Goal: Information Seeking & Learning: Compare options

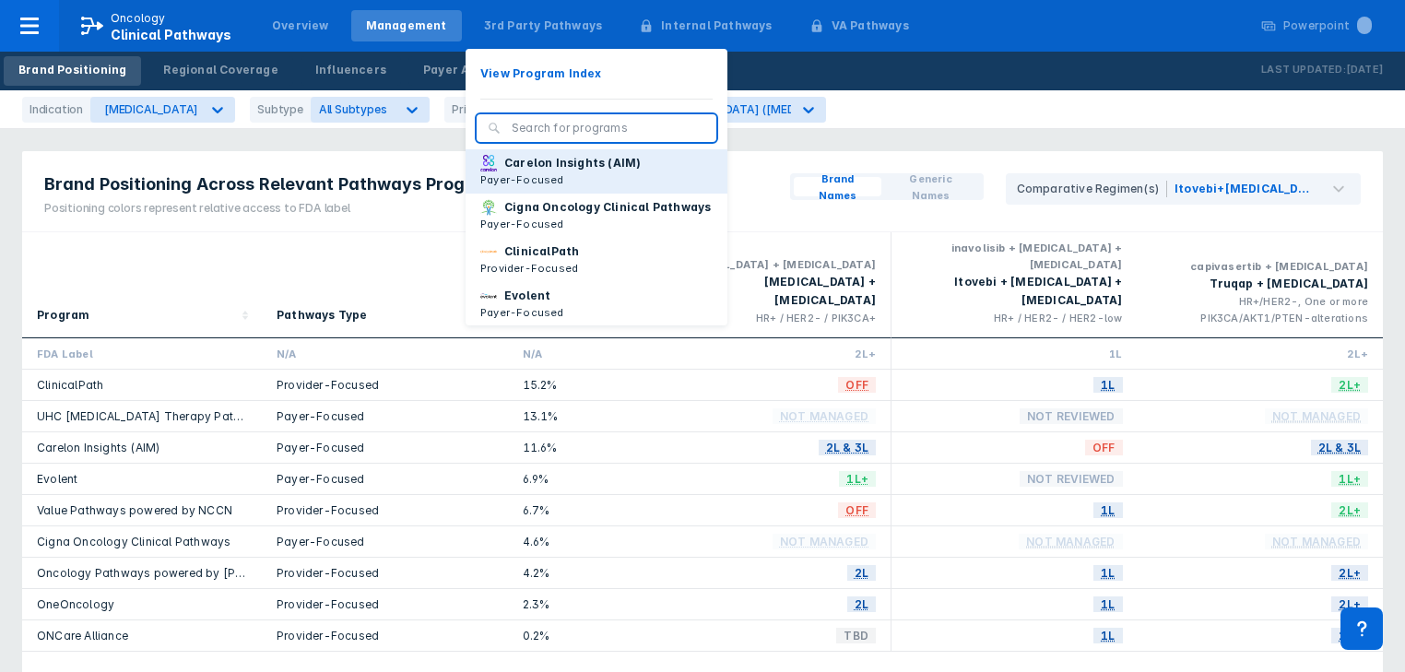
click at [511, 167] on p "Carelon Insights (AIM)" at bounding box center [572, 163] width 136 height 17
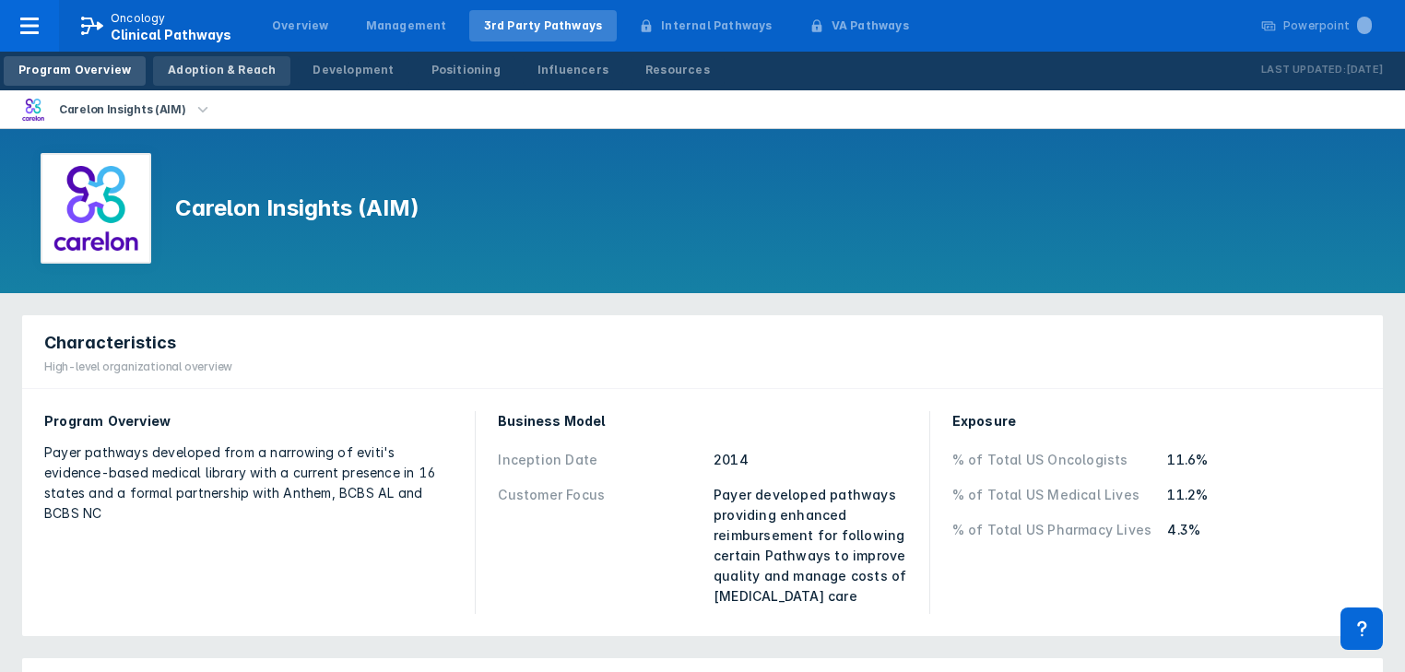
click at [210, 69] on div "Adoption & Reach" at bounding box center [222, 70] width 108 height 17
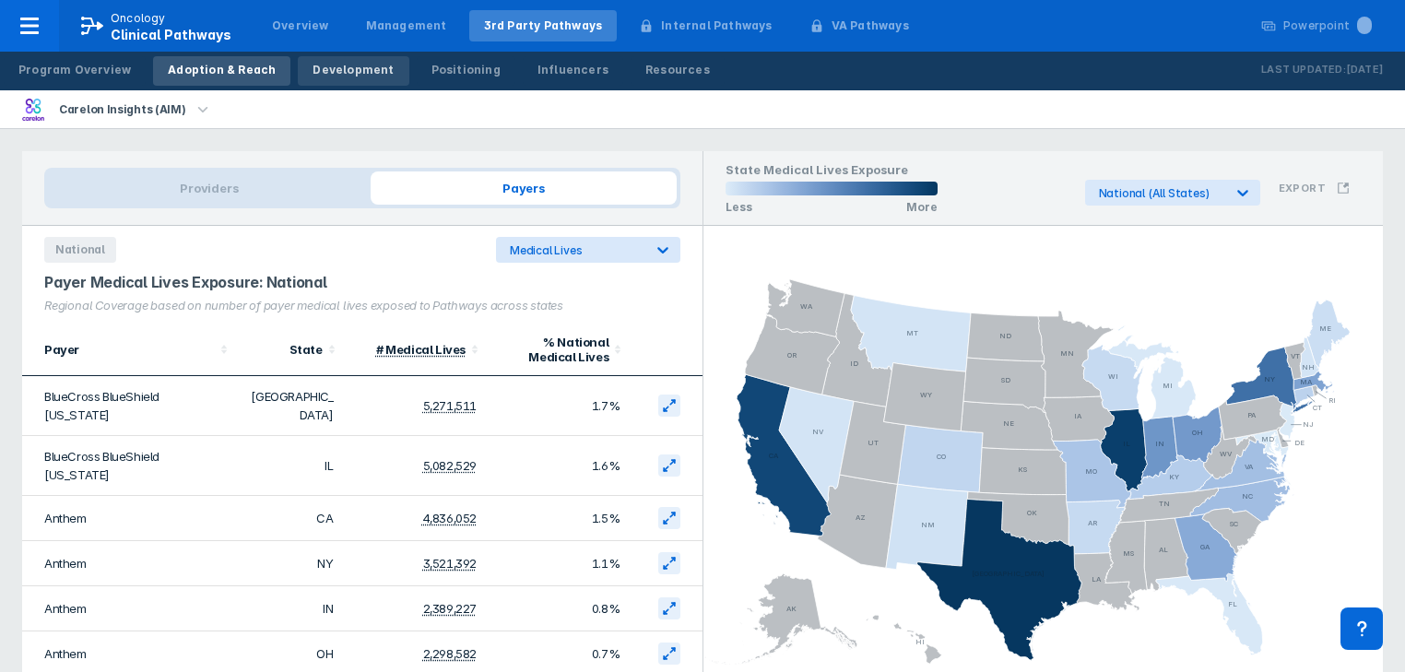
click at [313, 74] on div "Development" at bounding box center [353, 70] width 81 height 17
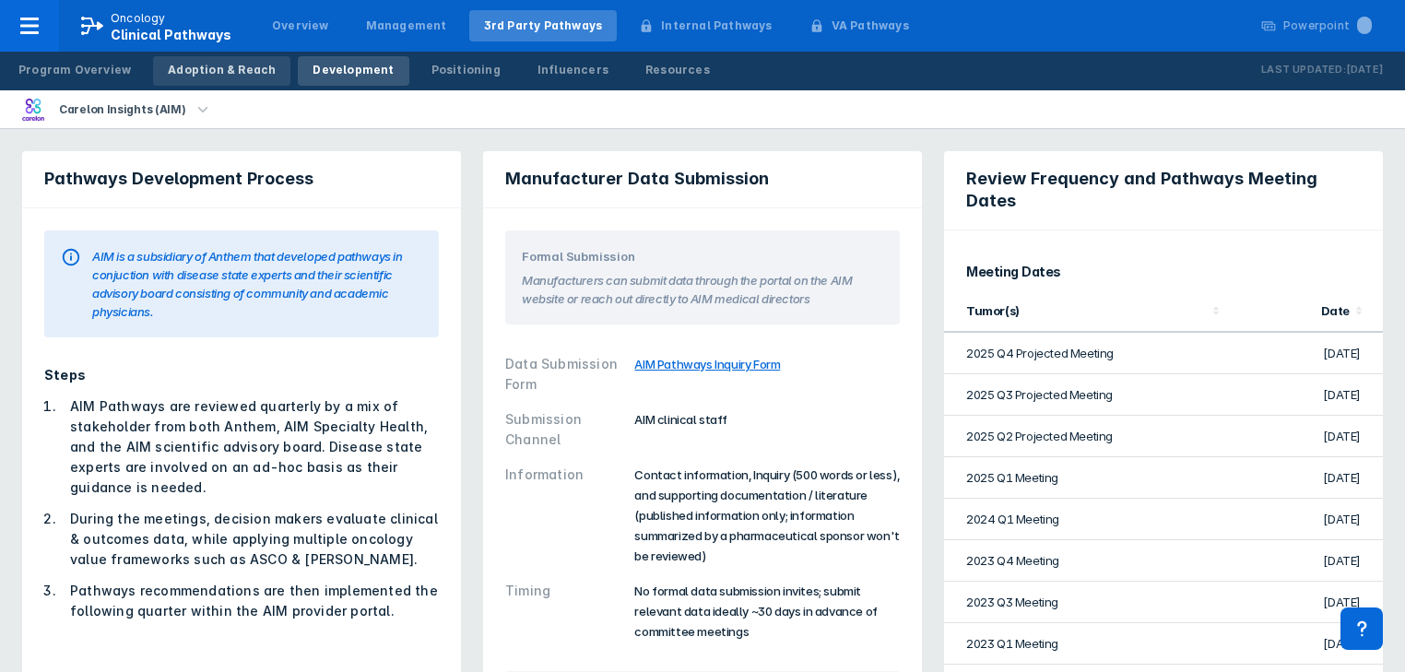
click at [209, 73] on div "Adoption & Reach" at bounding box center [222, 70] width 108 height 17
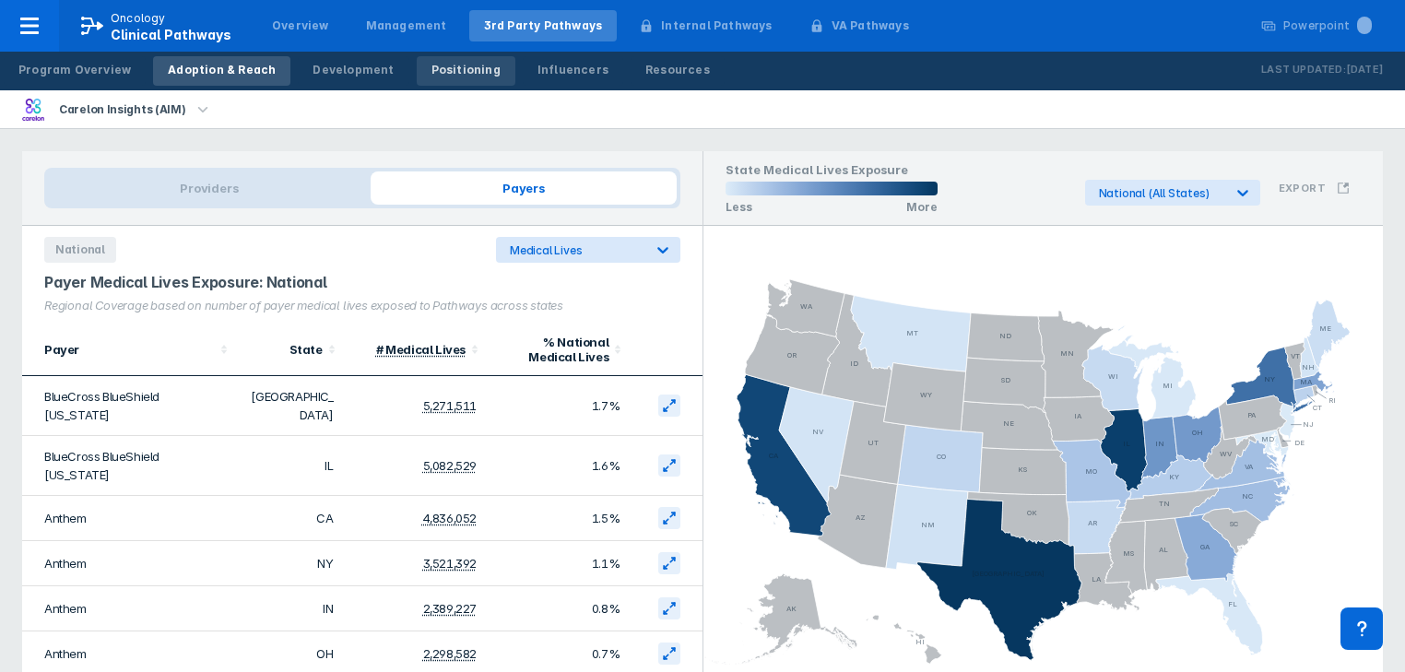
click at [432, 65] on div "Positioning" at bounding box center [466, 70] width 69 height 17
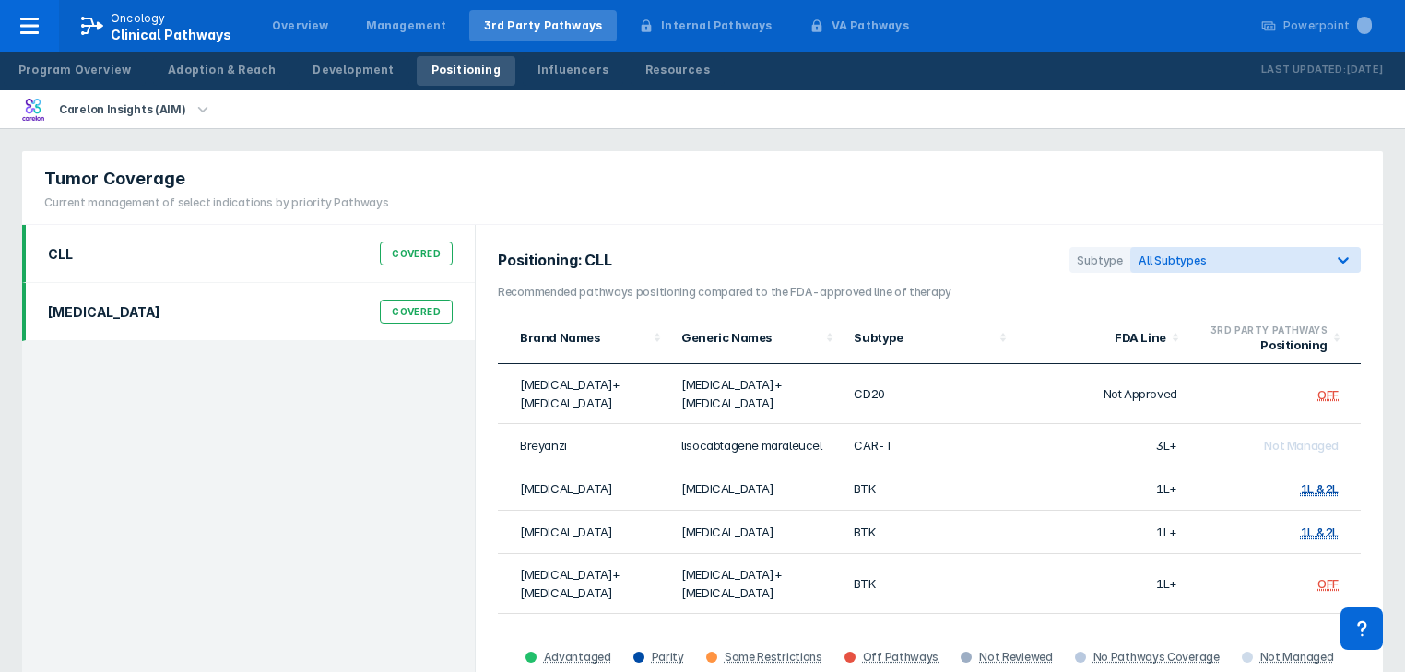
click at [406, 309] on div "Covered" at bounding box center [416, 312] width 73 height 24
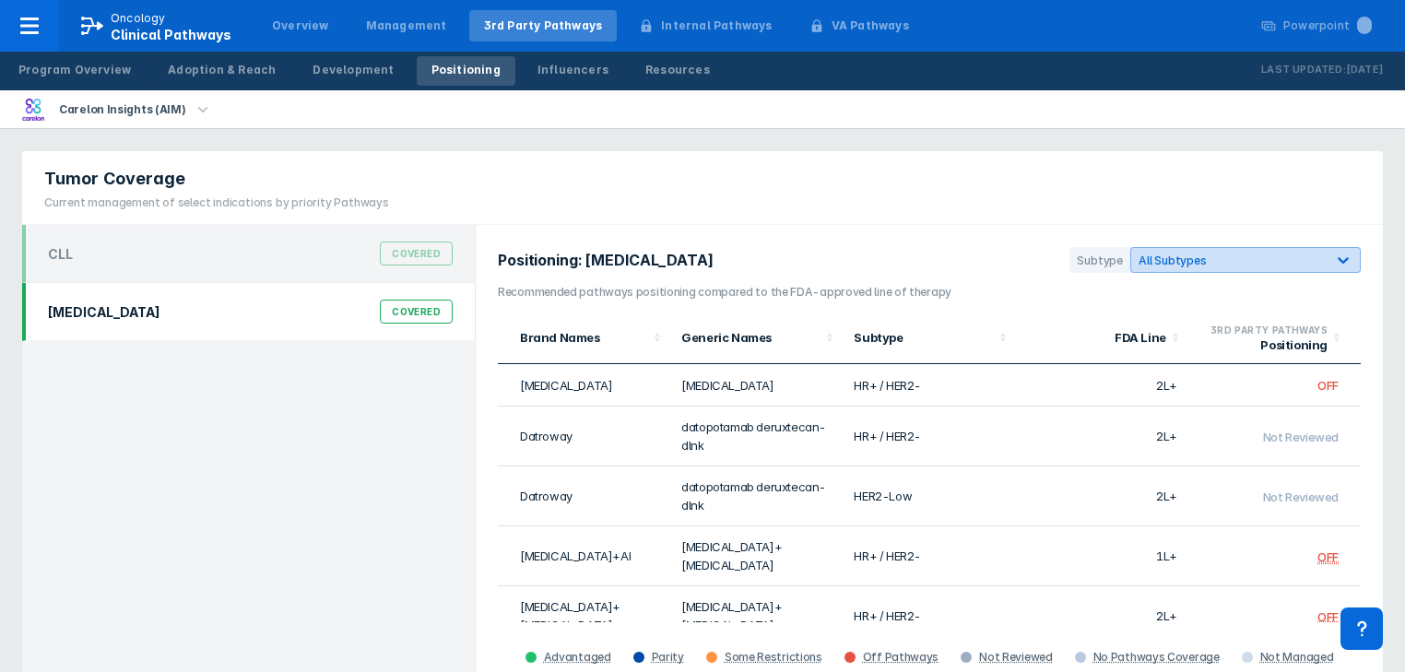
click at [1350, 256] on icon at bounding box center [1343, 260] width 18 height 18
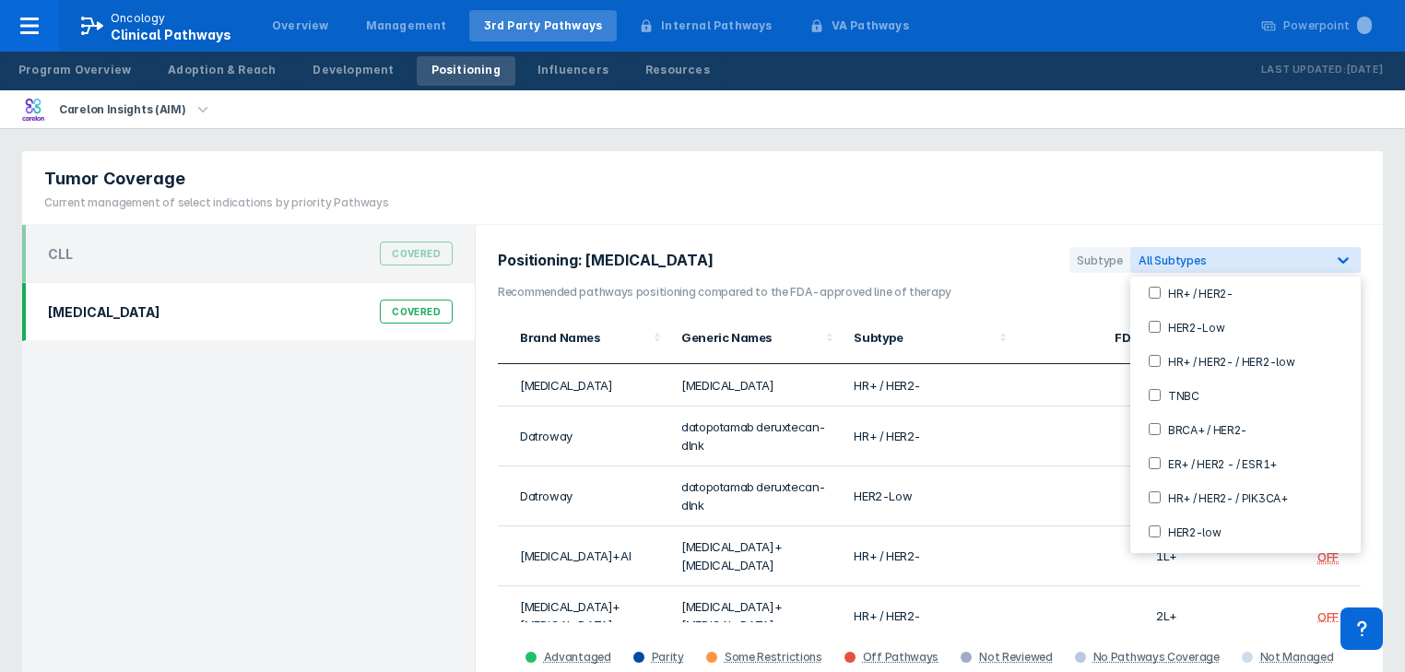
scroll to position [100, 0]
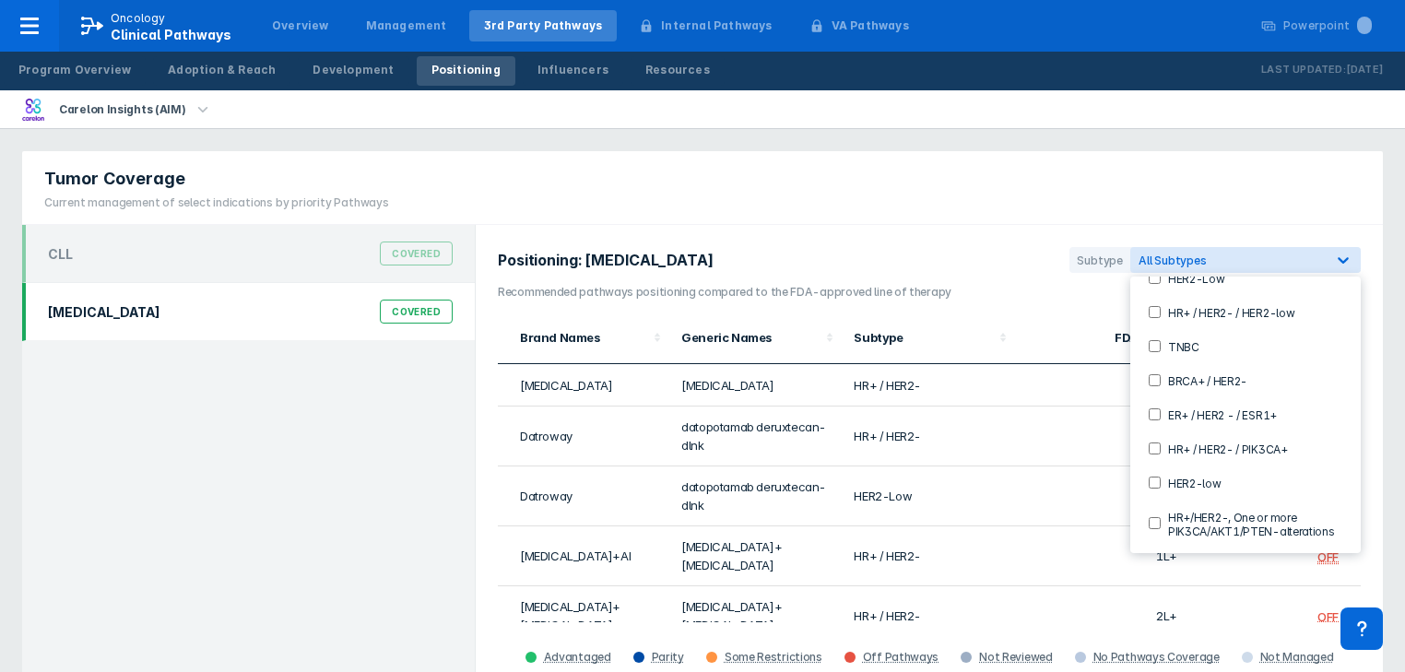
click at [1155, 445] on PIK3CA\+-checkbox "HR+ / HER2- / PIK3CA+" at bounding box center [1155, 449] width 12 height 12
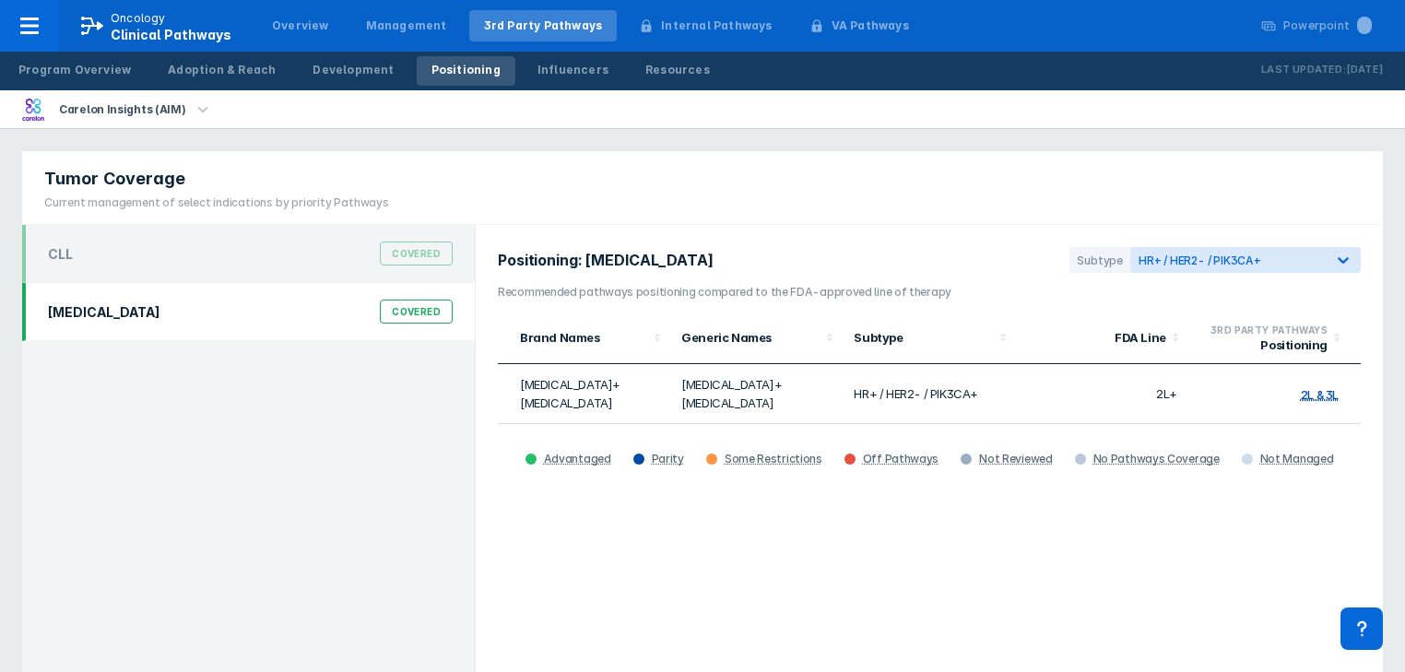
click at [800, 550] on div "Positioning: [MEDICAL_DATA] Subtype HR+ / HER2- / PIK3CA+ Recommended pathways …" at bounding box center [929, 459] width 907 height 468
click at [1344, 260] on icon at bounding box center [1343, 260] width 18 height 18
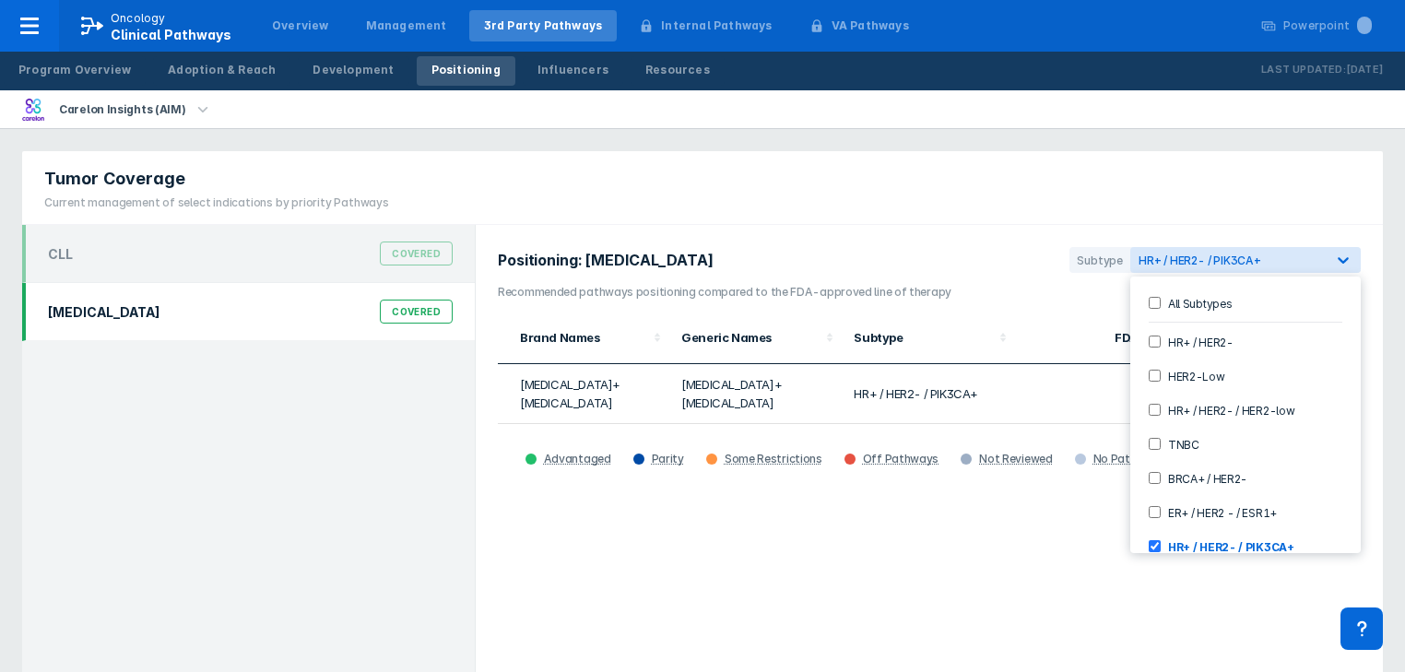
click at [1153, 344] on HER2--checkbox "HR+ / HER2-" at bounding box center [1155, 342] width 12 height 12
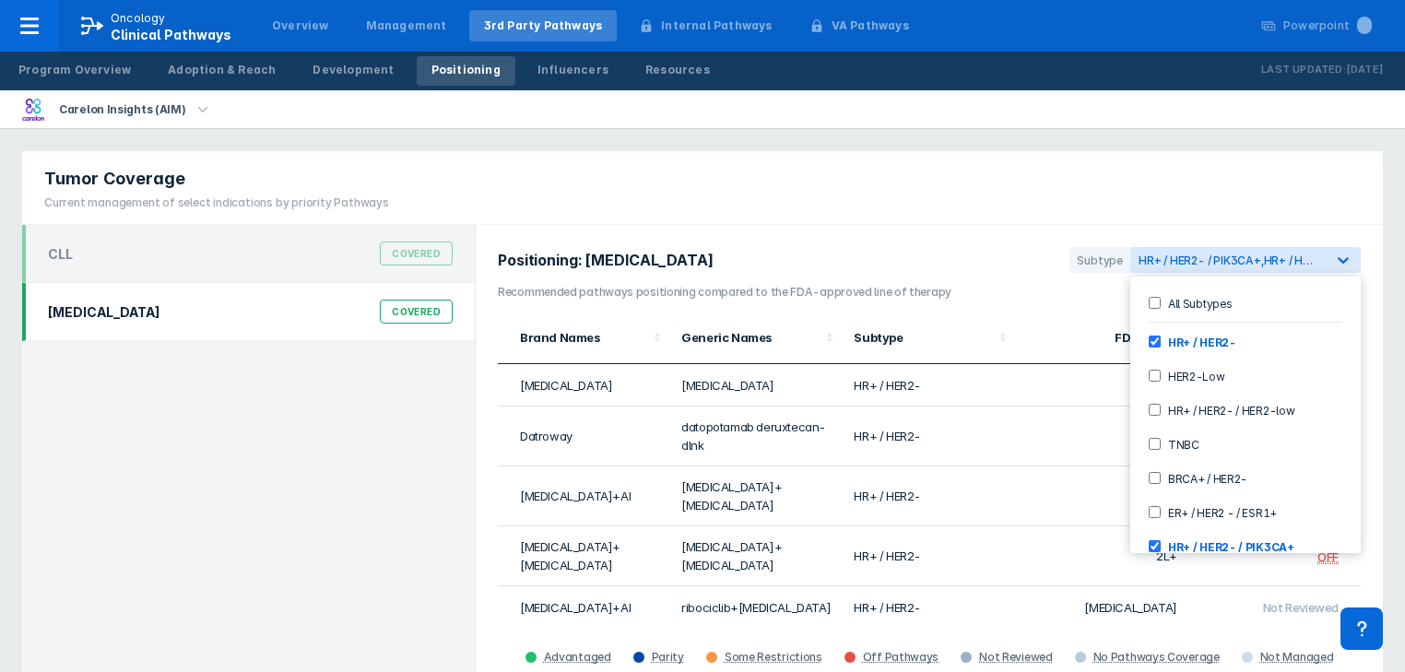
click at [583, 468] on td "[MEDICAL_DATA]+AI" at bounding box center [584, 497] width 172 height 60
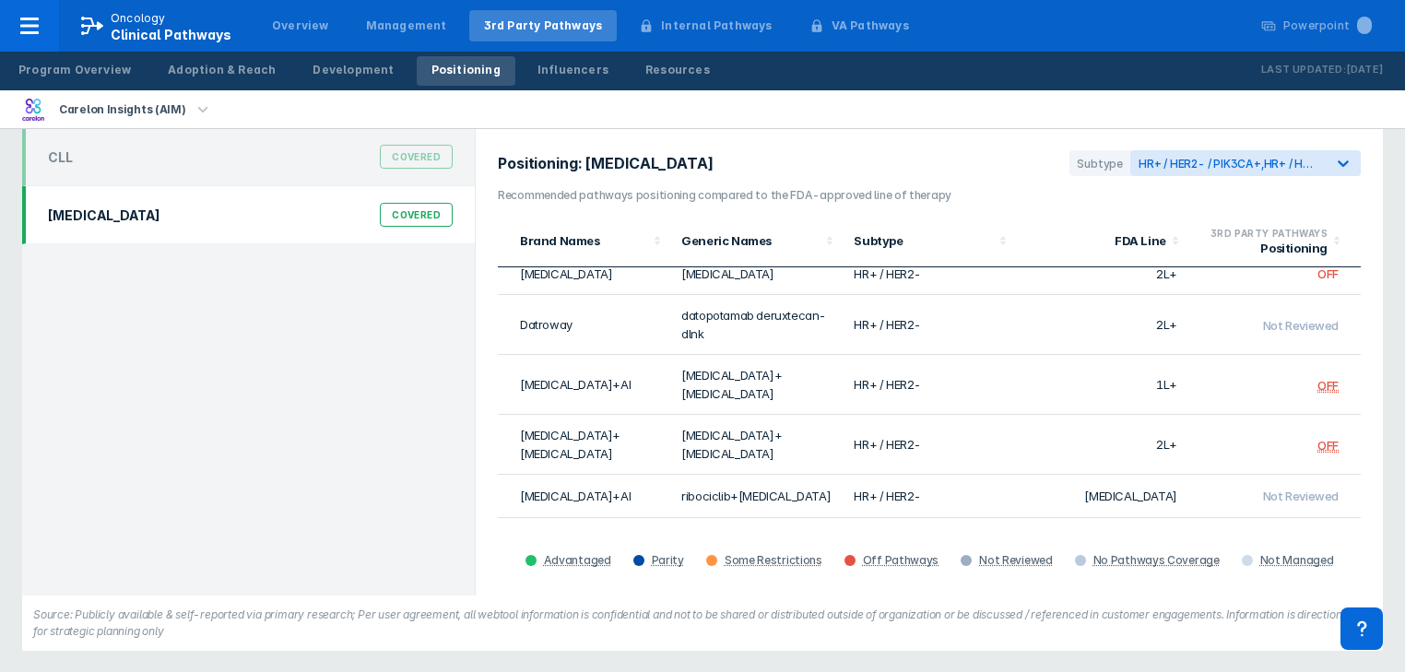
scroll to position [0, 0]
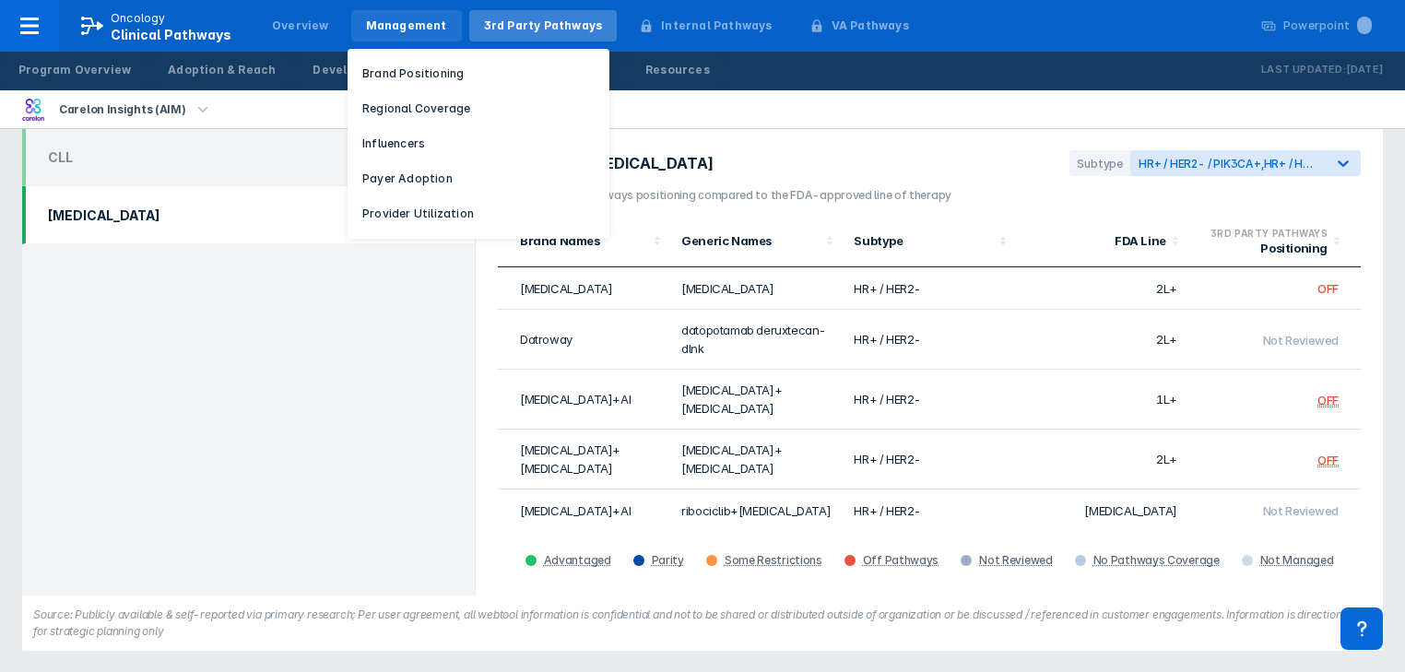
click at [403, 29] on div "Management" at bounding box center [406, 26] width 81 height 17
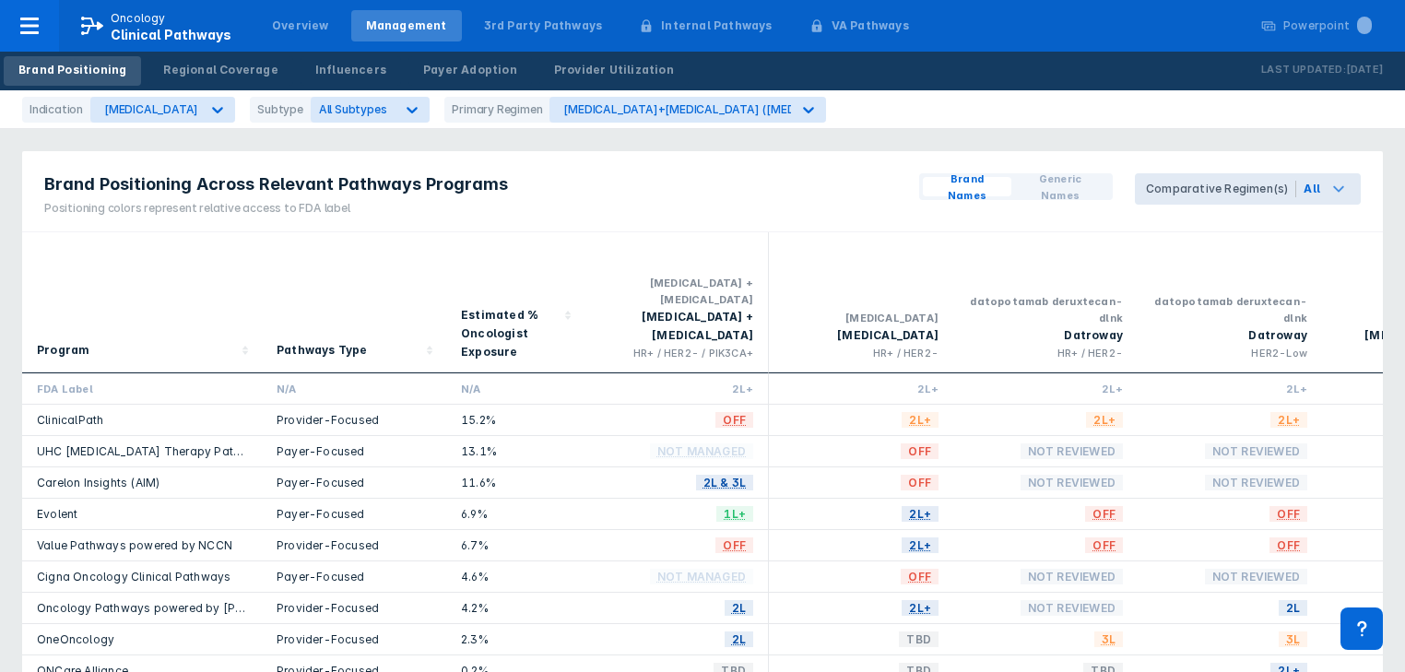
click at [1284, 188] on div "Comparative Regimen(s)" at bounding box center [1221, 189] width 150 height 17
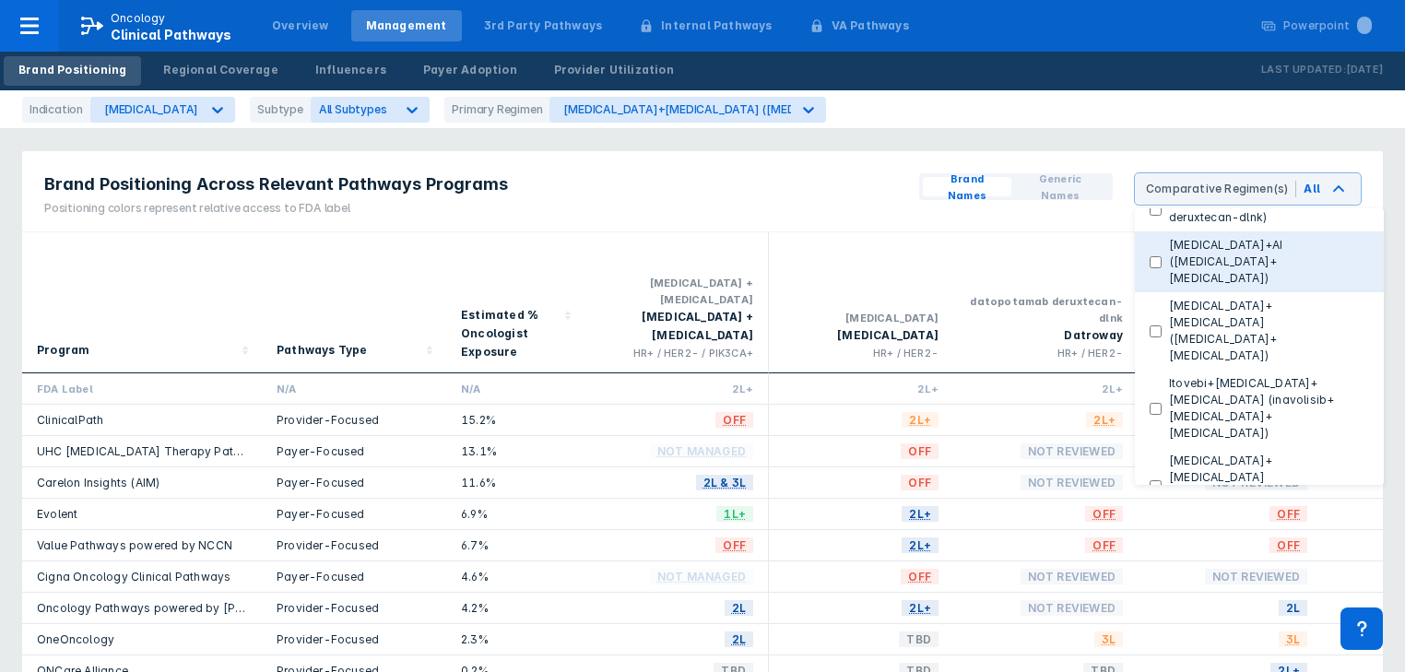
scroll to position [221, 0]
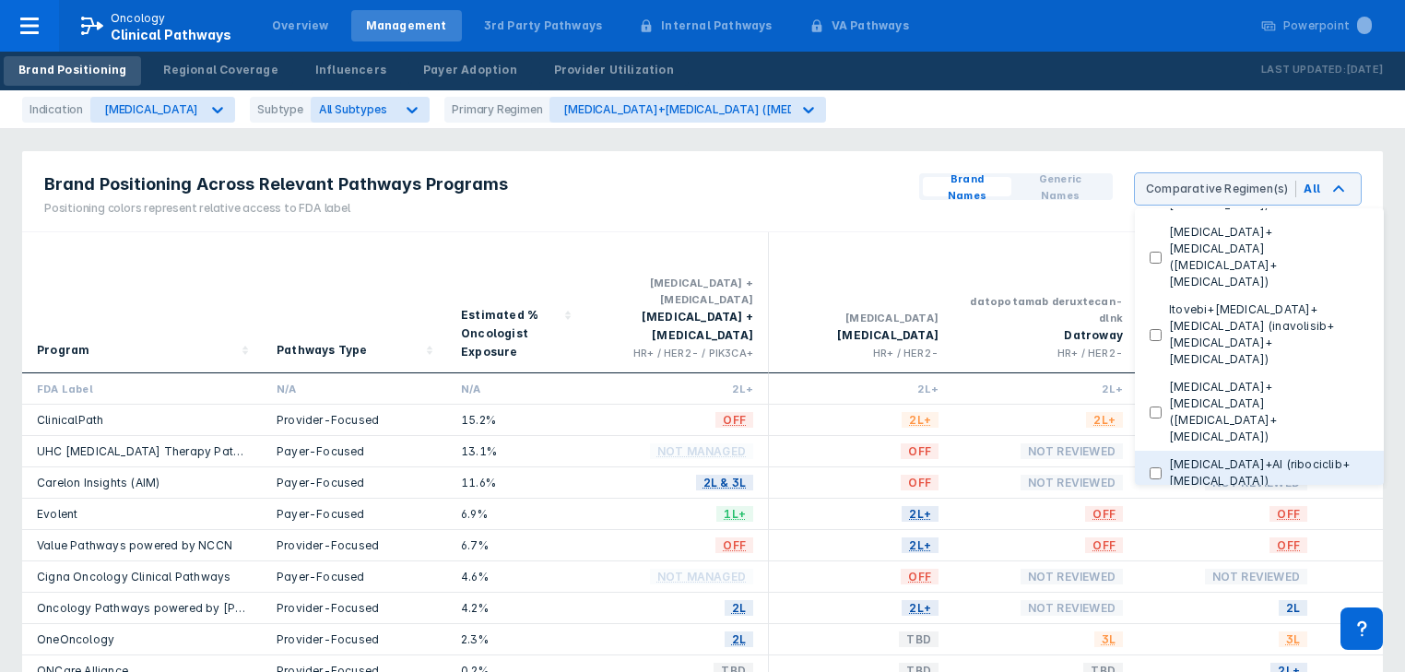
drag, startPoint x: 1159, startPoint y: 255, endPoint x: 1190, endPoint y: 318, distance: 70.5
click at [1159, 329] on \(inavolisib\+palbociclib\+fulvestrant\) "Itovebi+[MEDICAL_DATA]+[MEDICAL_DATA] (inavolisib+[MEDICAL_DATA]+[MEDICAL_DATA])" at bounding box center [1156, 335] width 12 height 12
checkbox \(inavolisib\+palbociclib\+fulvestrant\) "true"
checkbox Regimens "false"
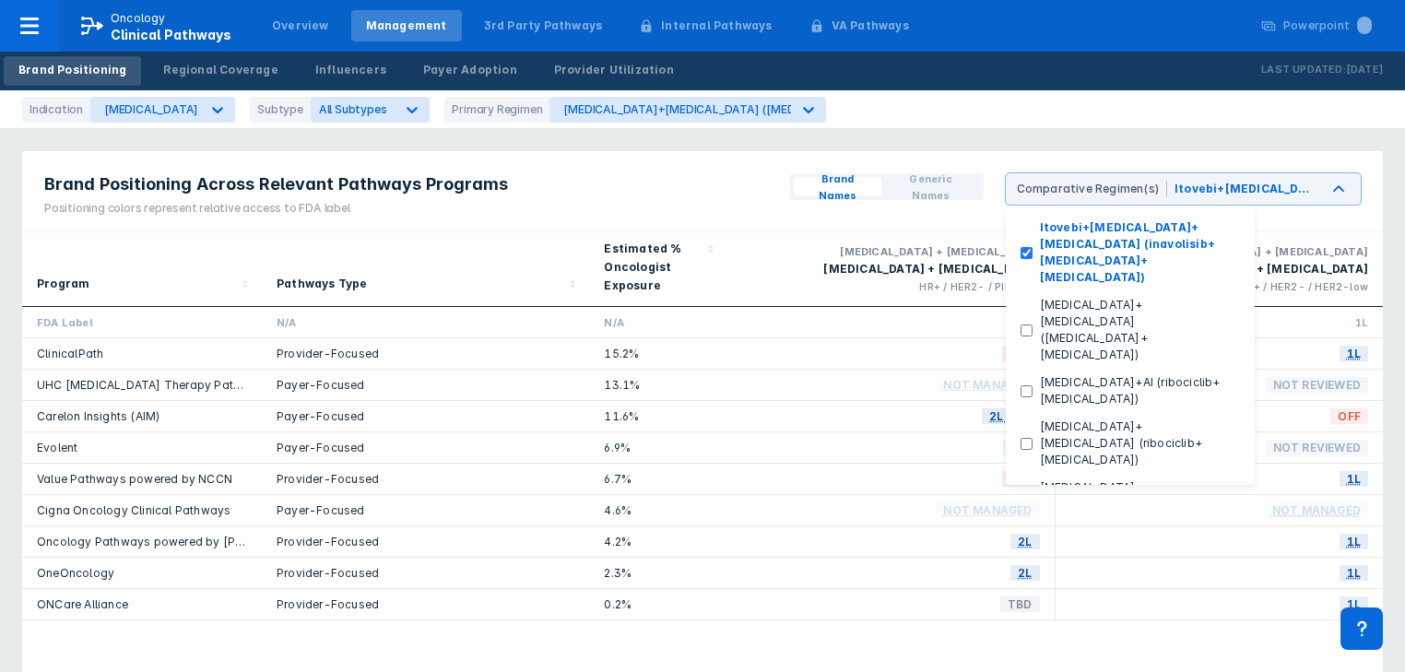
scroll to position [369, 0]
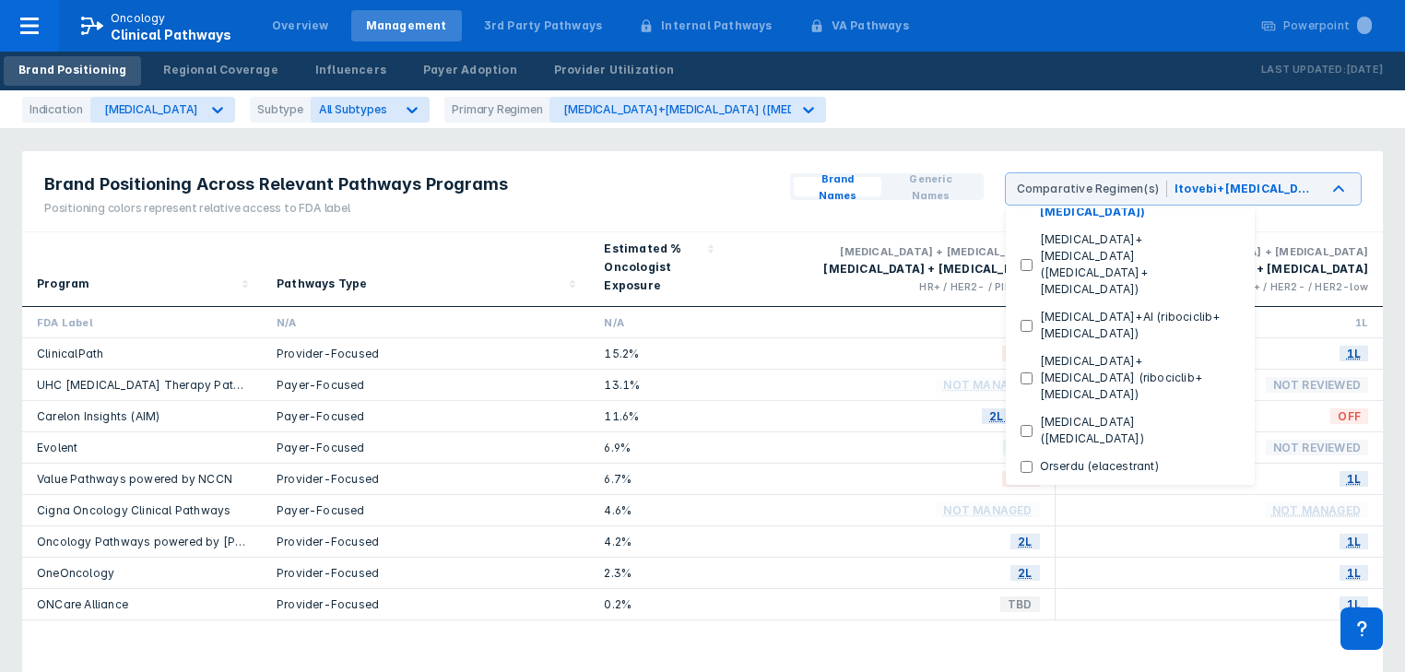
click at [1033, 569] on \(capivasertib\+fulvestrant\) "Truqap+[MEDICAL_DATA] (capivasertib+[MEDICAL_DATA])" at bounding box center [1027, 575] width 12 height 12
checkbox \(capivasertib\+fulvestrant\) "true"
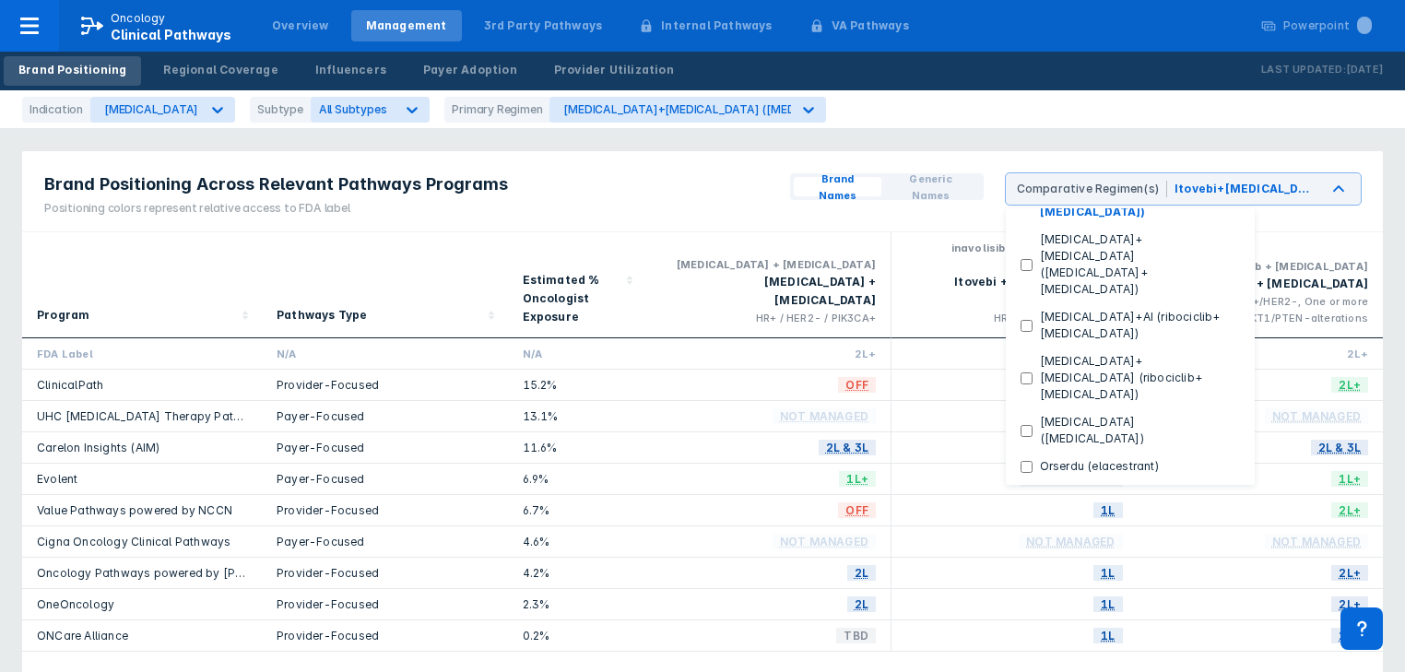
click at [625, 203] on div "Brand Positioning Across Relevant Pathways Programs Positioning colors represen…" at bounding box center [702, 191] width 1361 height 81
